Goal: Task Accomplishment & Management: Use online tool/utility

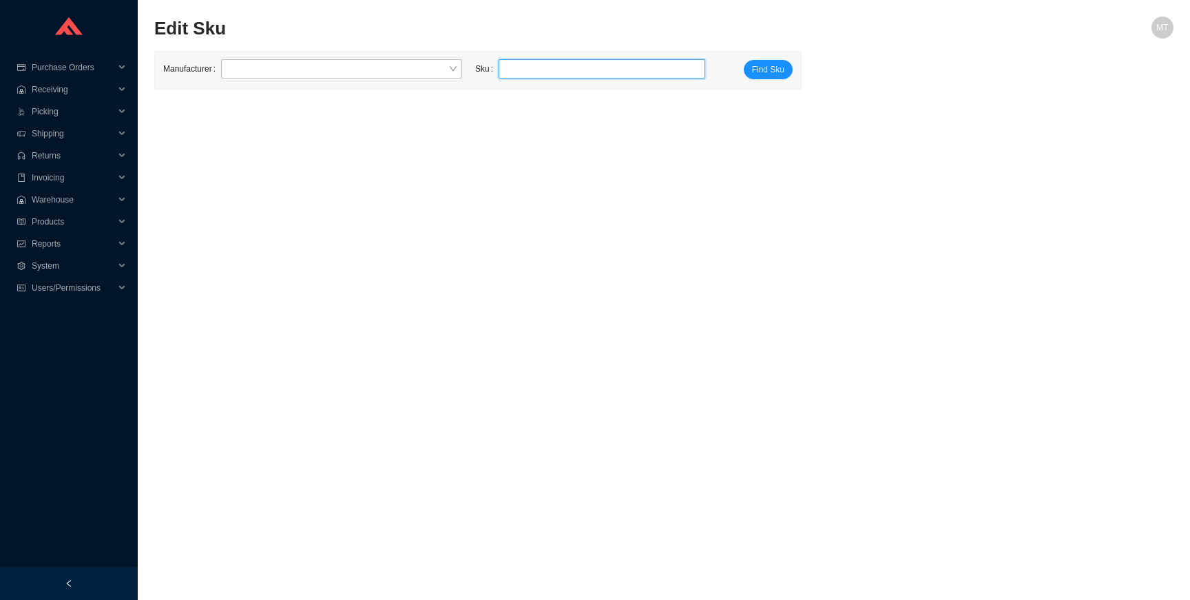
type input "TOT WT175MA"
click button "Find Sku" at bounding box center [768, 69] width 49 height 19
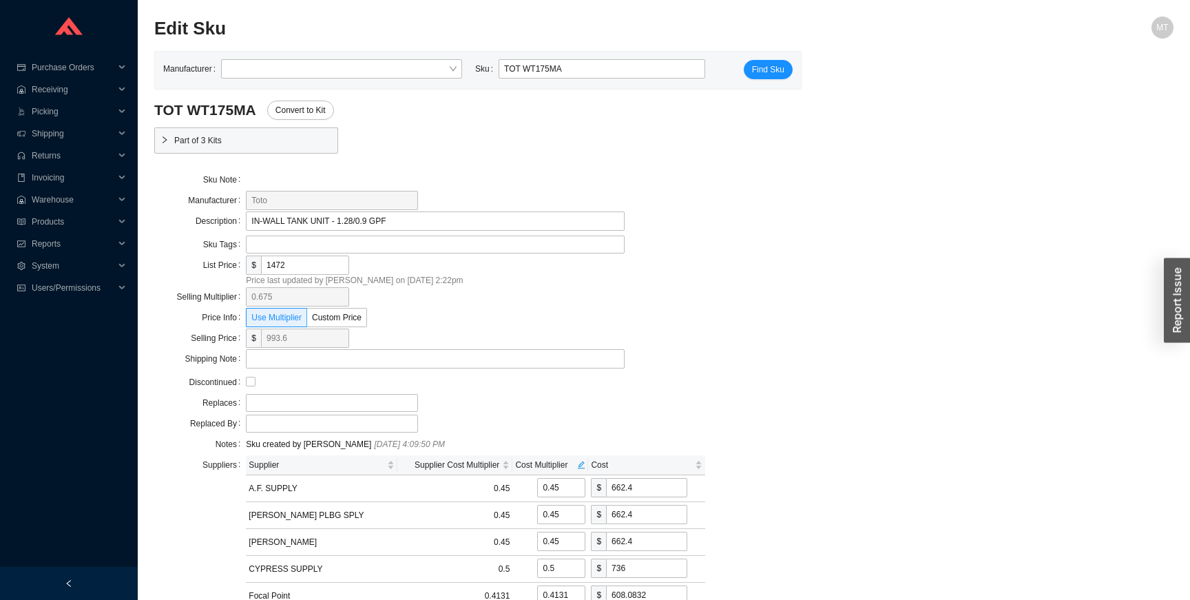
click at [631, 237] on div at bounding box center [475, 245] width 459 height 18
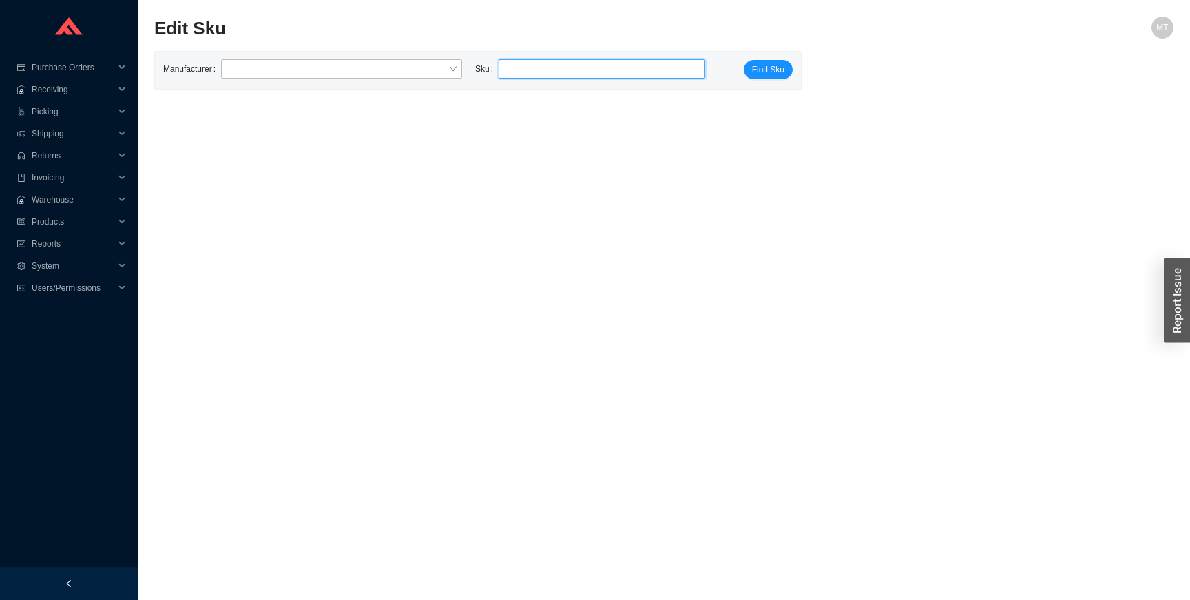
paste input "TOT WT175MA"
type input "TOT WT175MA"
click button "Find Sku" at bounding box center [768, 69] width 49 height 19
